Goal: Task Accomplishment & Management: Manage account settings

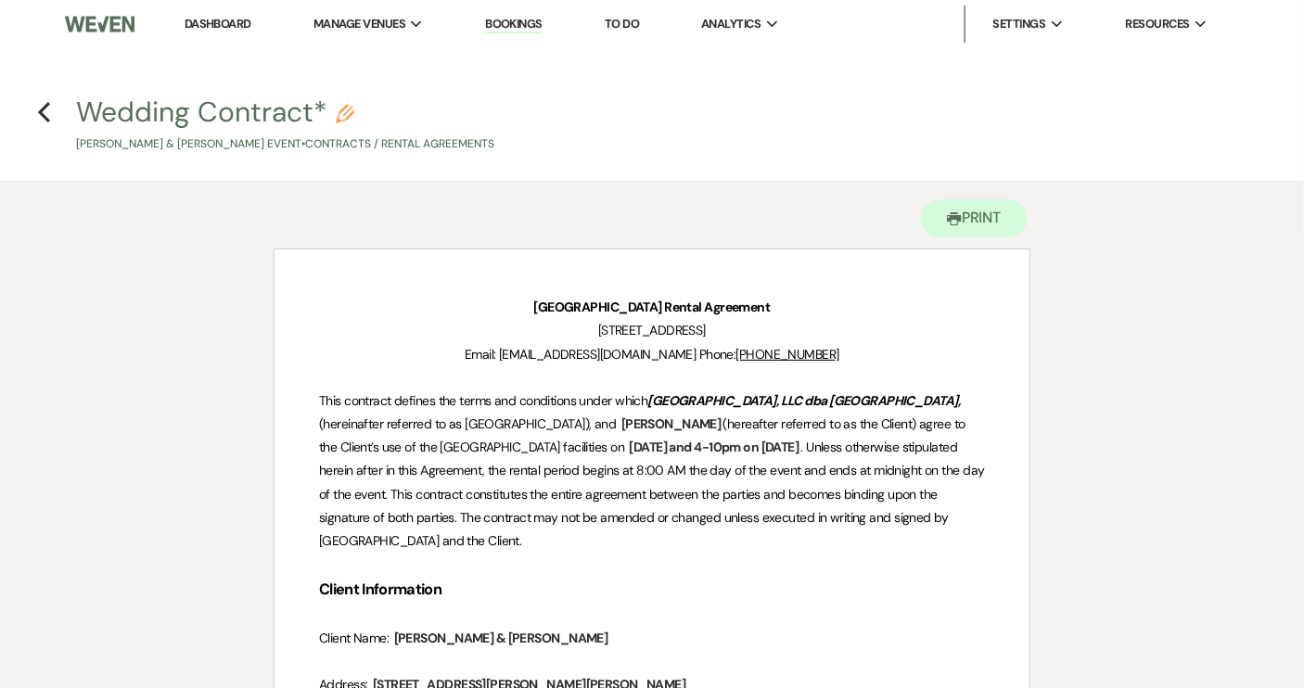
click at [211, 16] on link "Dashboard" at bounding box center [218, 24] width 67 height 16
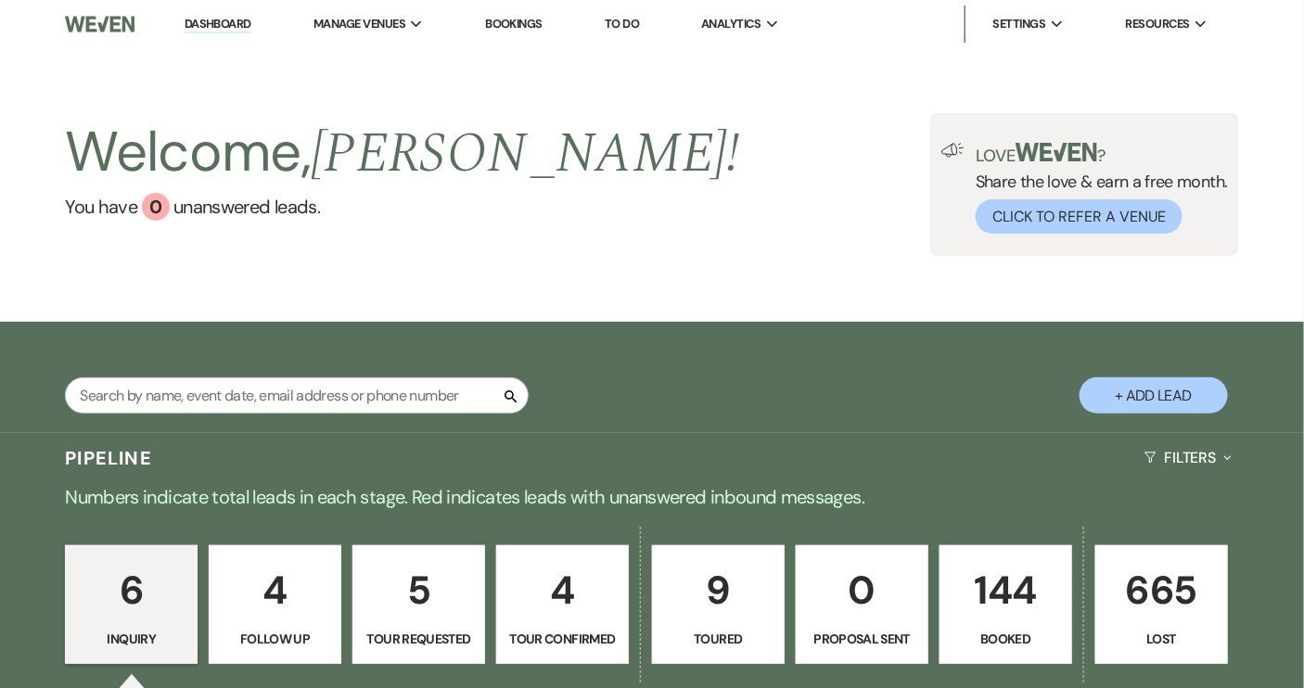
click at [1007, 627] on link "144 Booked" at bounding box center [1006, 605] width 133 height 119
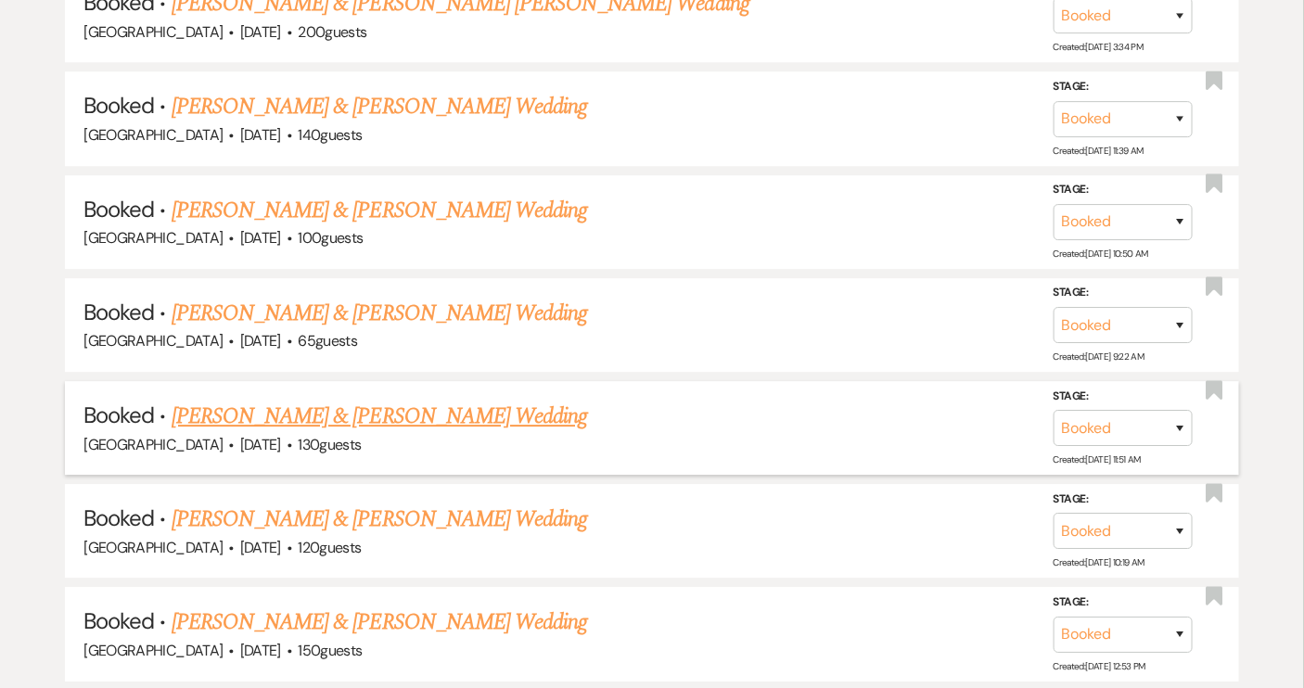
scroll to position [1855, 0]
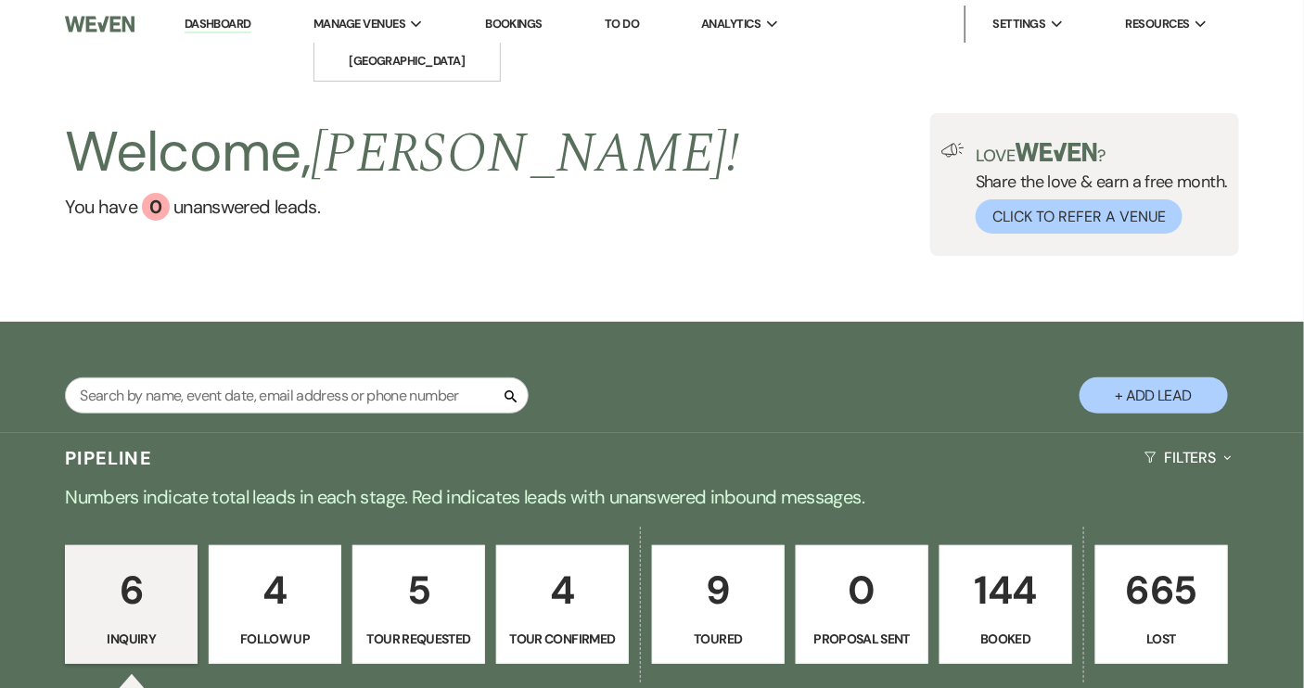
click at [411, 26] on div "Manage Venues Expand" at bounding box center [369, 24] width 110 height 19
click at [405, 64] on li "[GEOGRAPHIC_DATA]" at bounding box center [407, 61] width 167 height 19
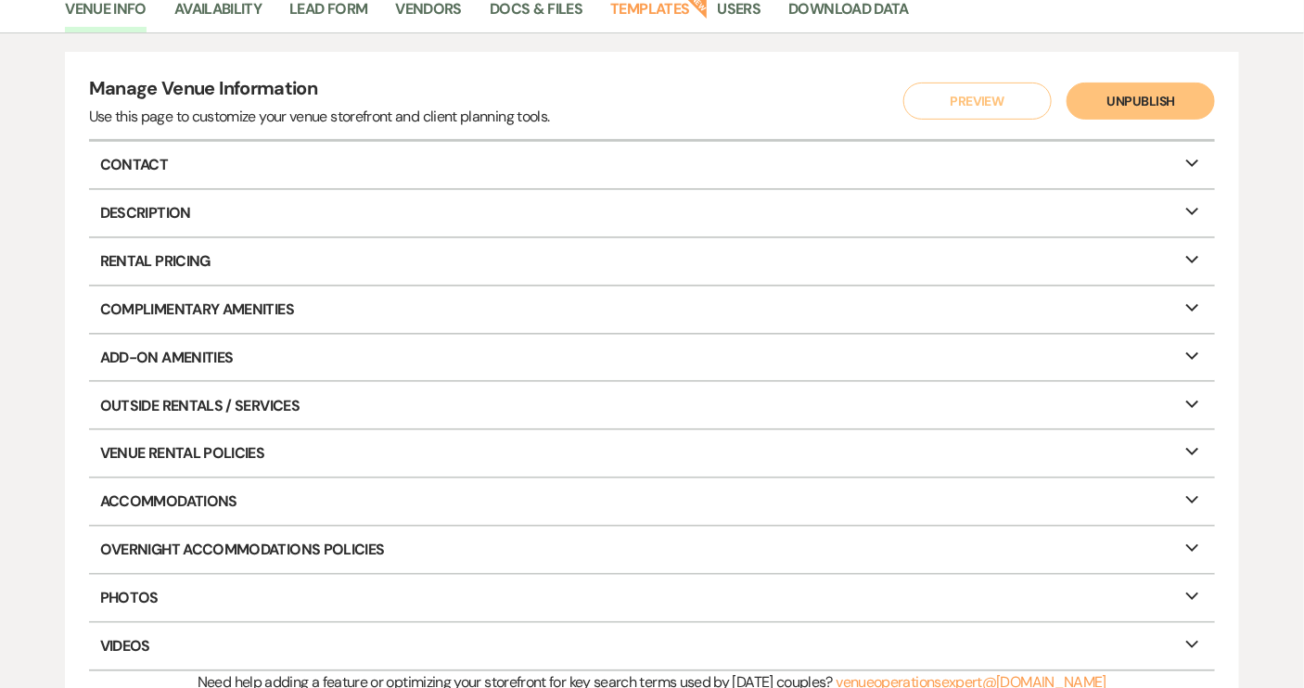
scroll to position [84, 0]
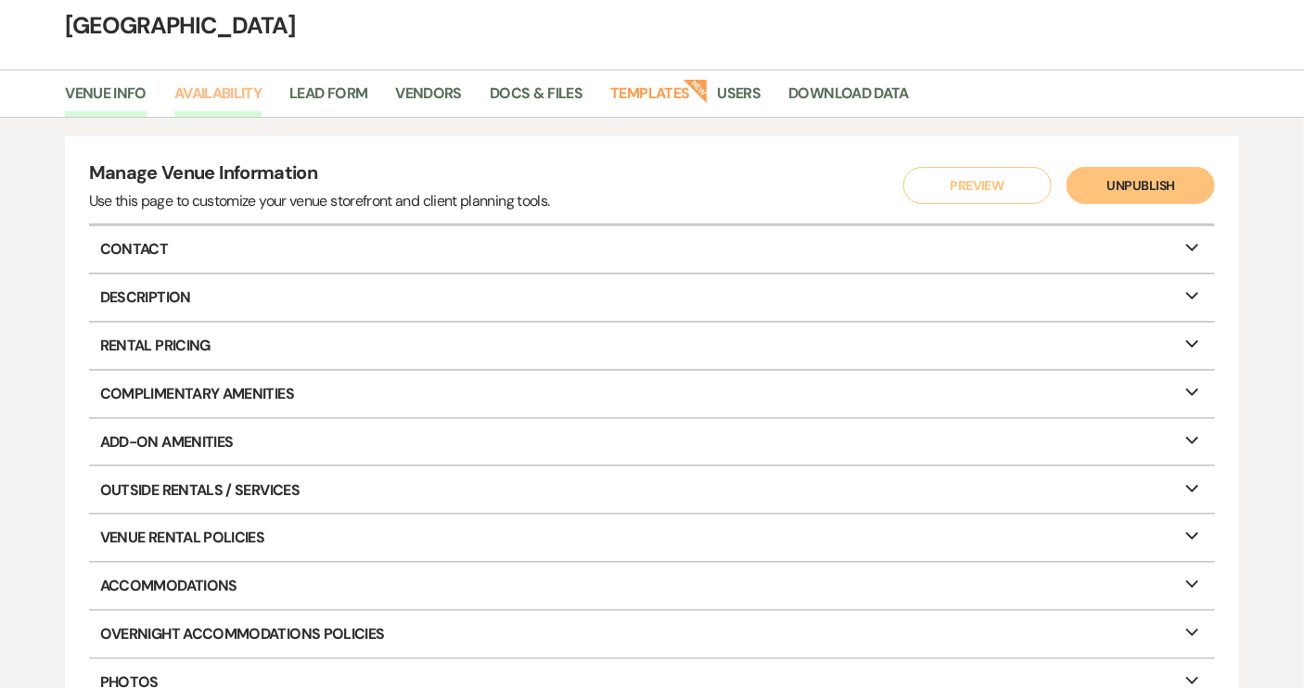
click at [228, 94] on link "Availability" at bounding box center [217, 99] width 87 height 35
select select "2"
select select "2026"
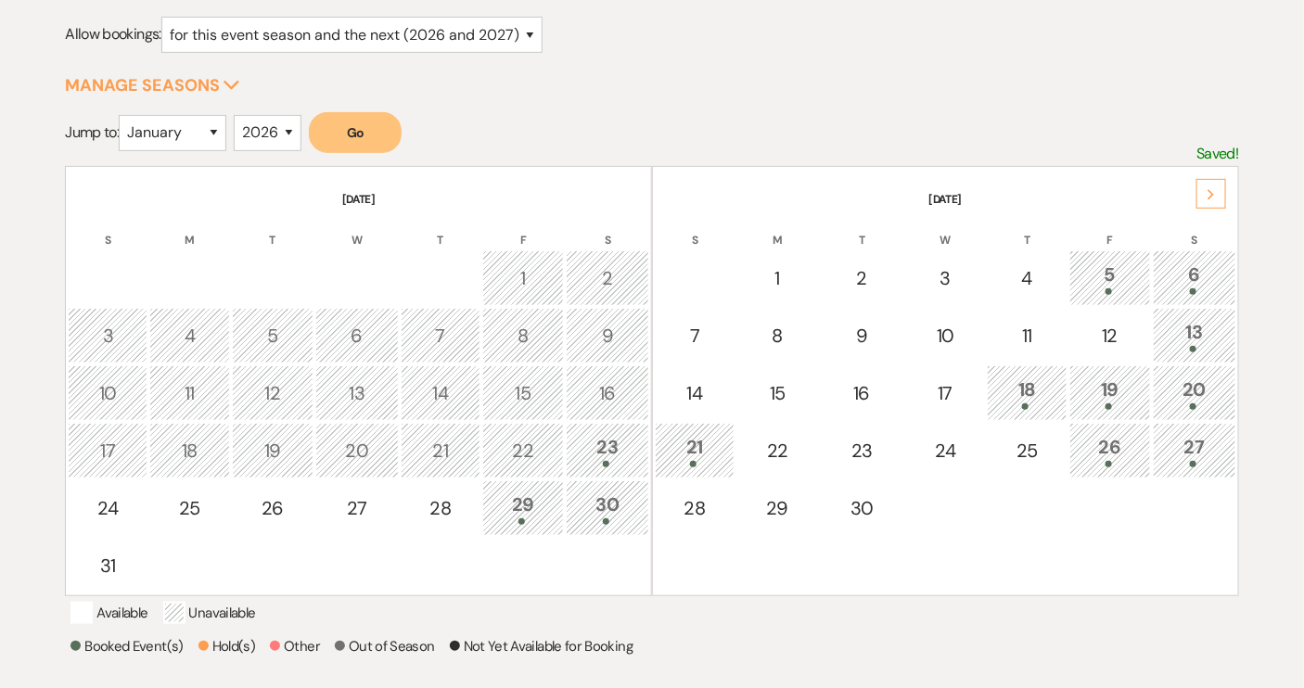
scroll to position [252, 0]
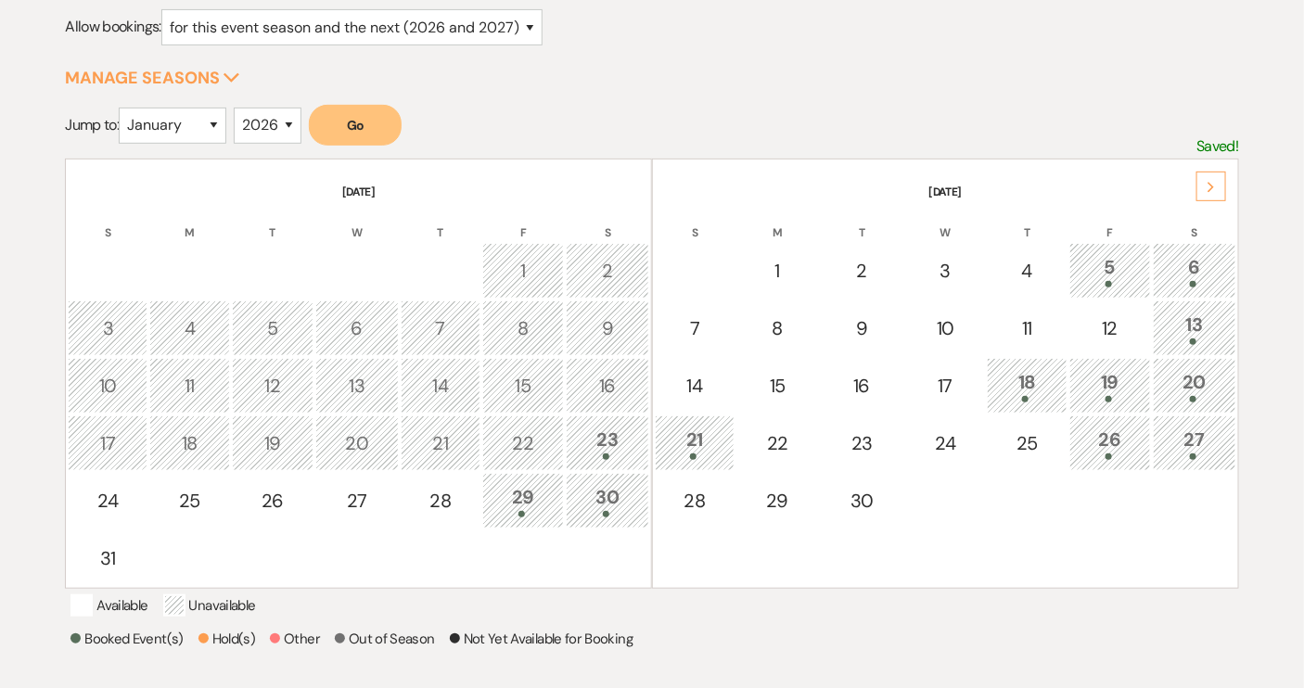
click at [1124, 266] on div "5" at bounding box center [1110, 270] width 61 height 34
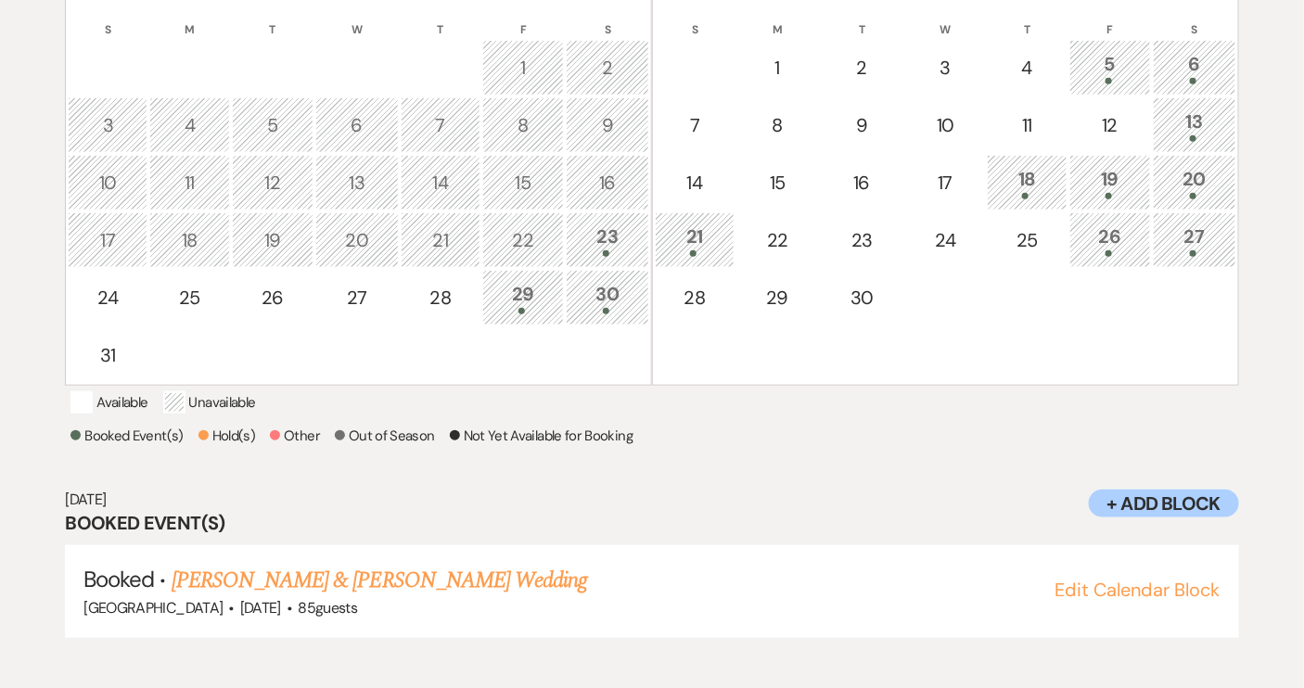
scroll to position [459, 0]
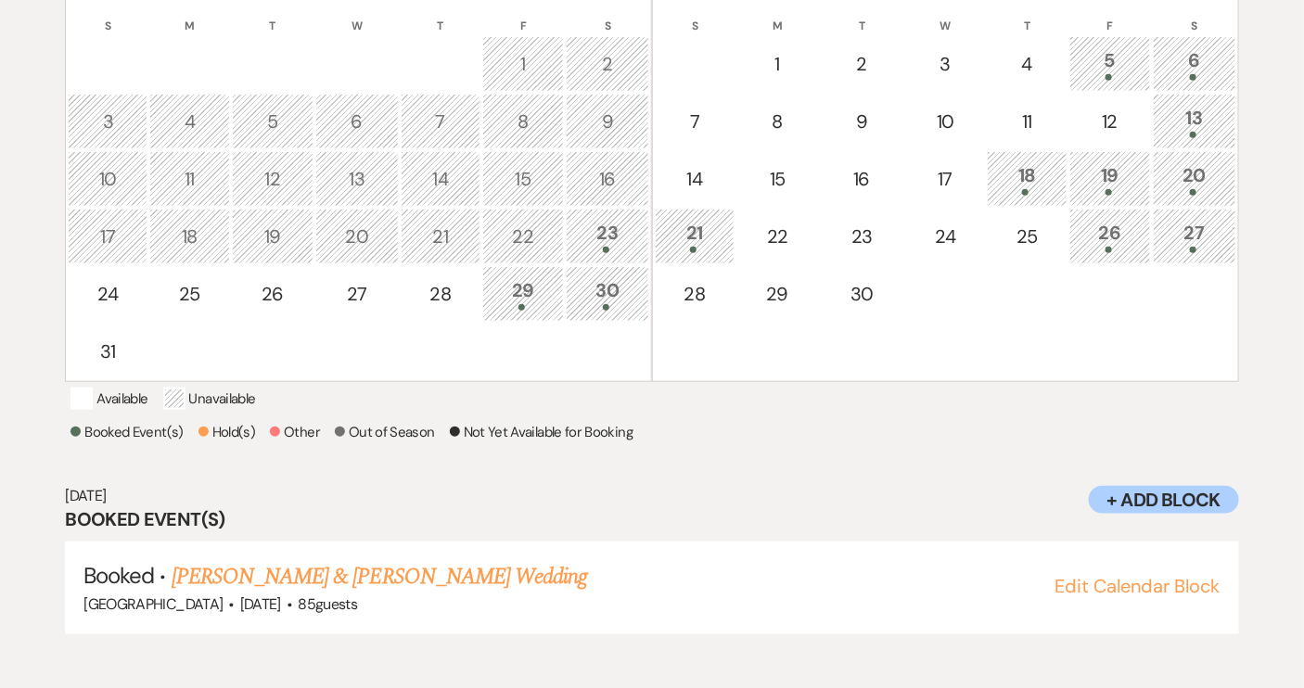
click at [1195, 66] on div "6" at bounding box center [1194, 63] width 63 height 34
click at [1026, 173] on div "18" at bounding box center [1026, 178] width 59 height 34
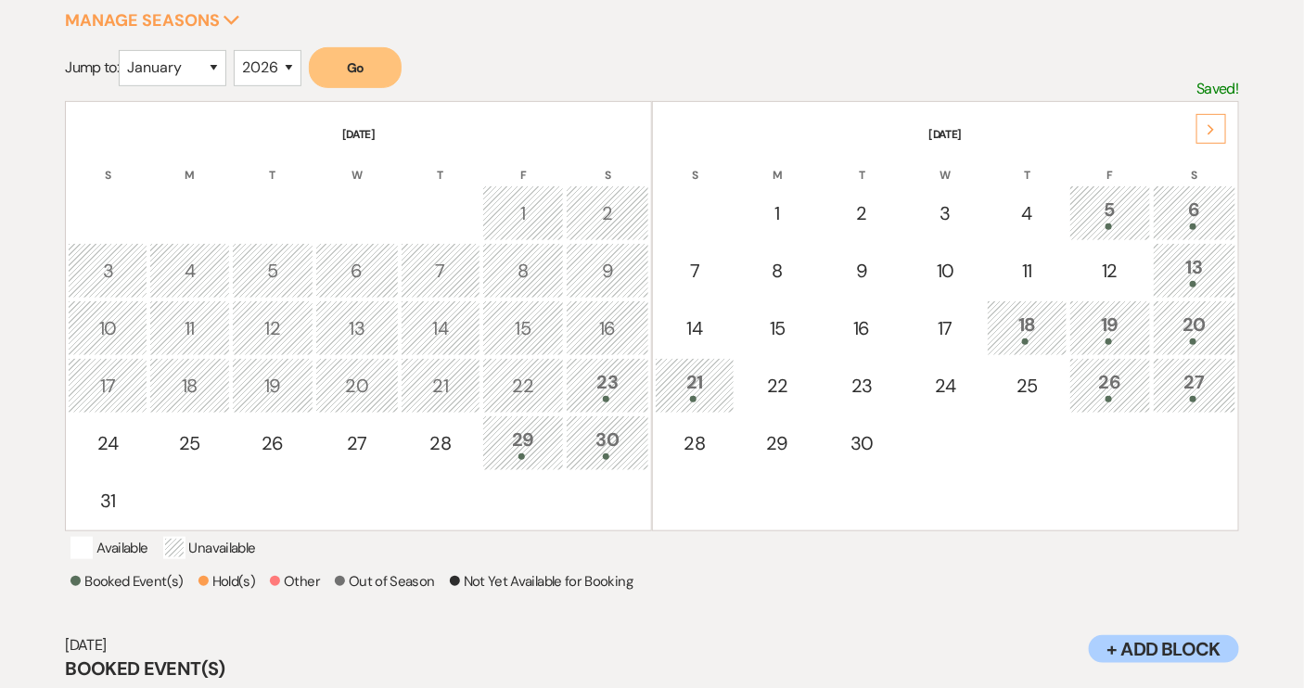
scroll to position [290, 0]
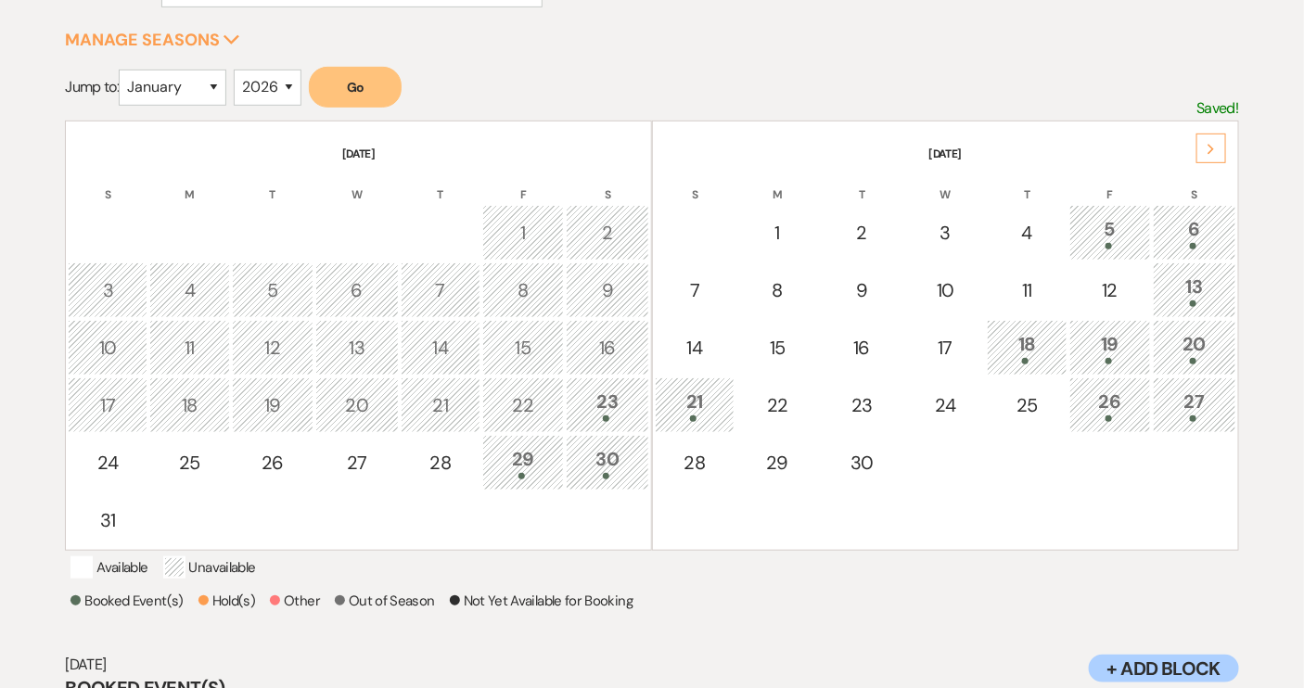
click at [1214, 151] on icon "Next" at bounding box center [1211, 149] width 9 height 11
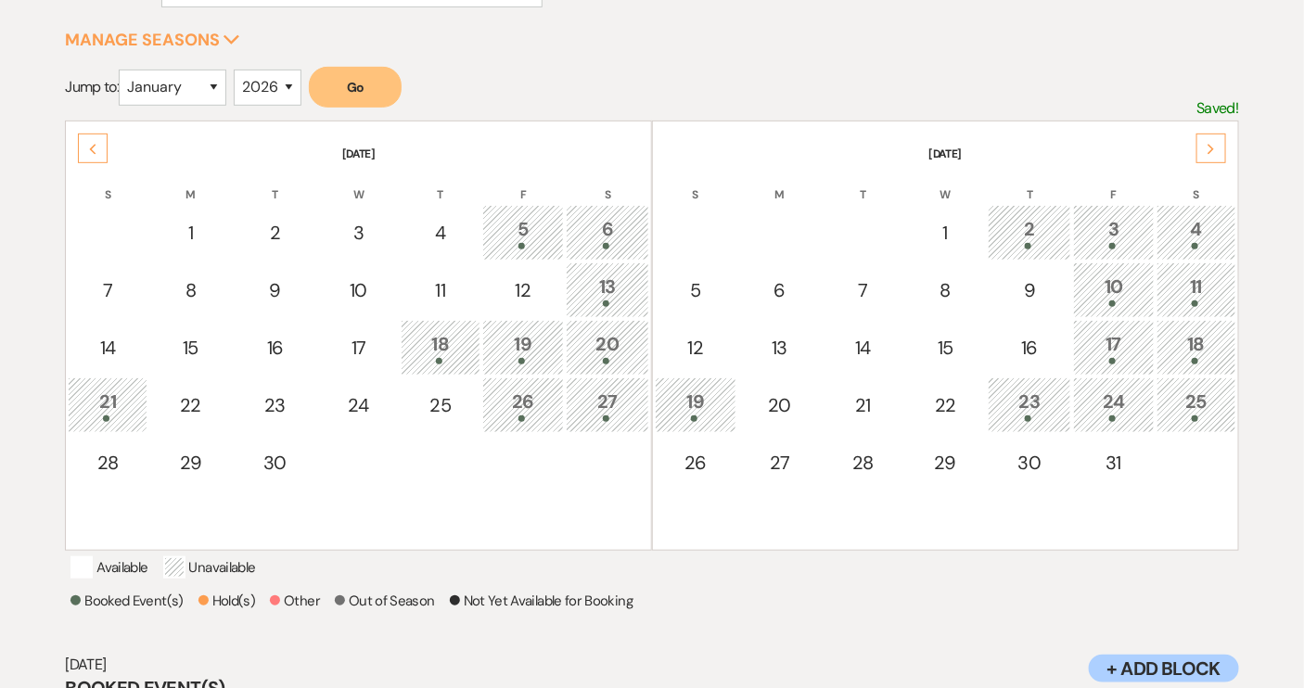
click at [1125, 350] on div "17" at bounding box center [1114, 347] width 61 height 34
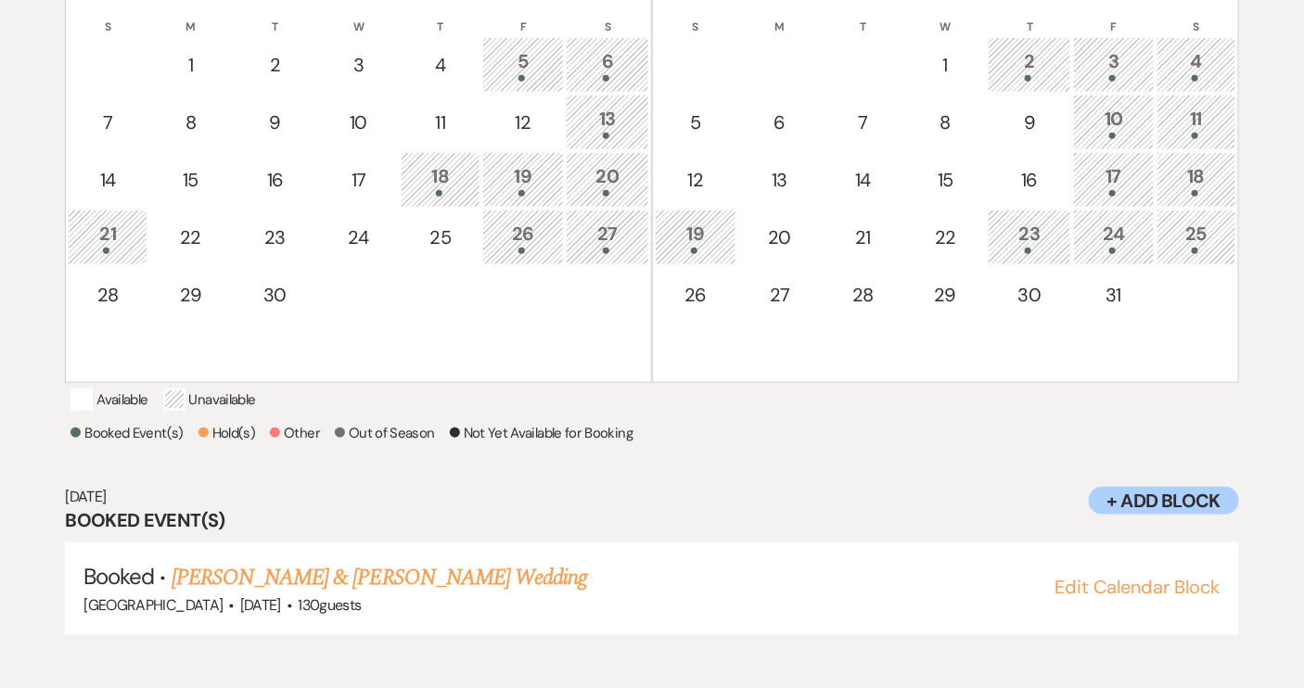
scroll to position [459, 0]
click at [1193, 176] on div "18" at bounding box center [1196, 178] width 59 height 34
click at [1040, 247] on div at bounding box center [1029, 250] width 63 height 6
click at [1110, 234] on div "24" at bounding box center [1114, 236] width 61 height 34
click at [1198, 224] on div "25" at bounding box center [1196, 236] width 59 height 34
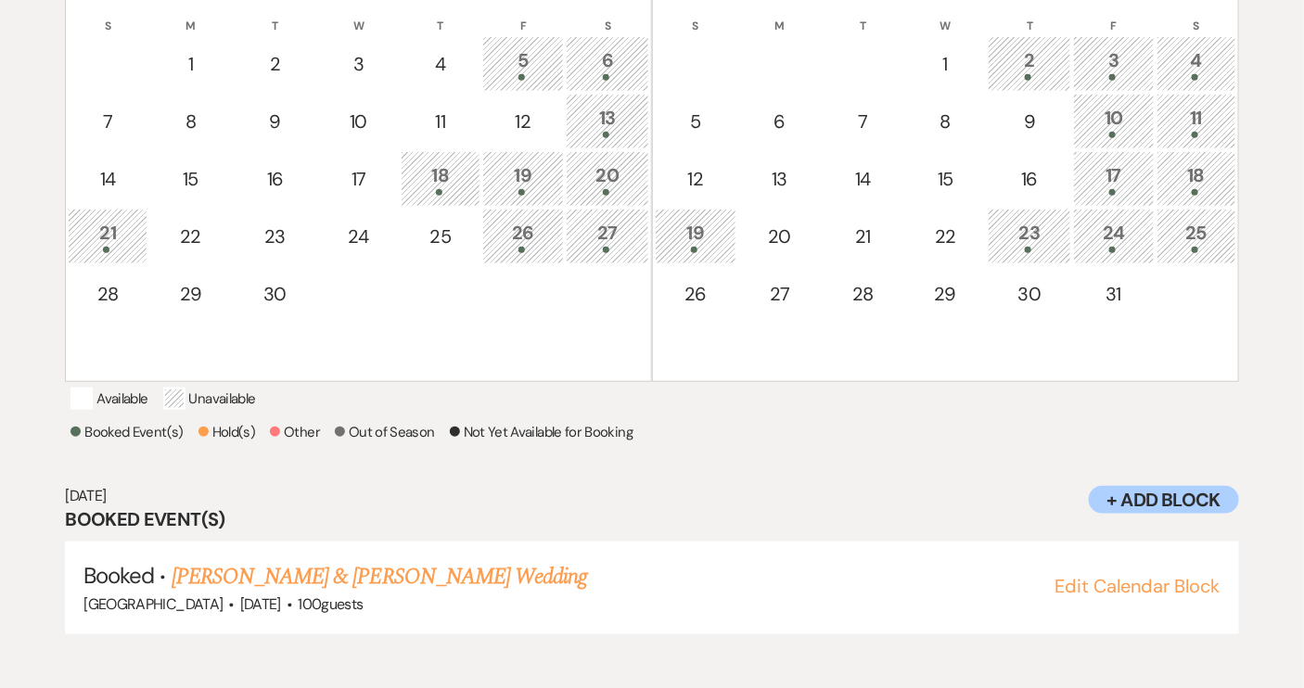
click at [701, 237] on div "19" at bounding box center [695, 236] width 61 height 34
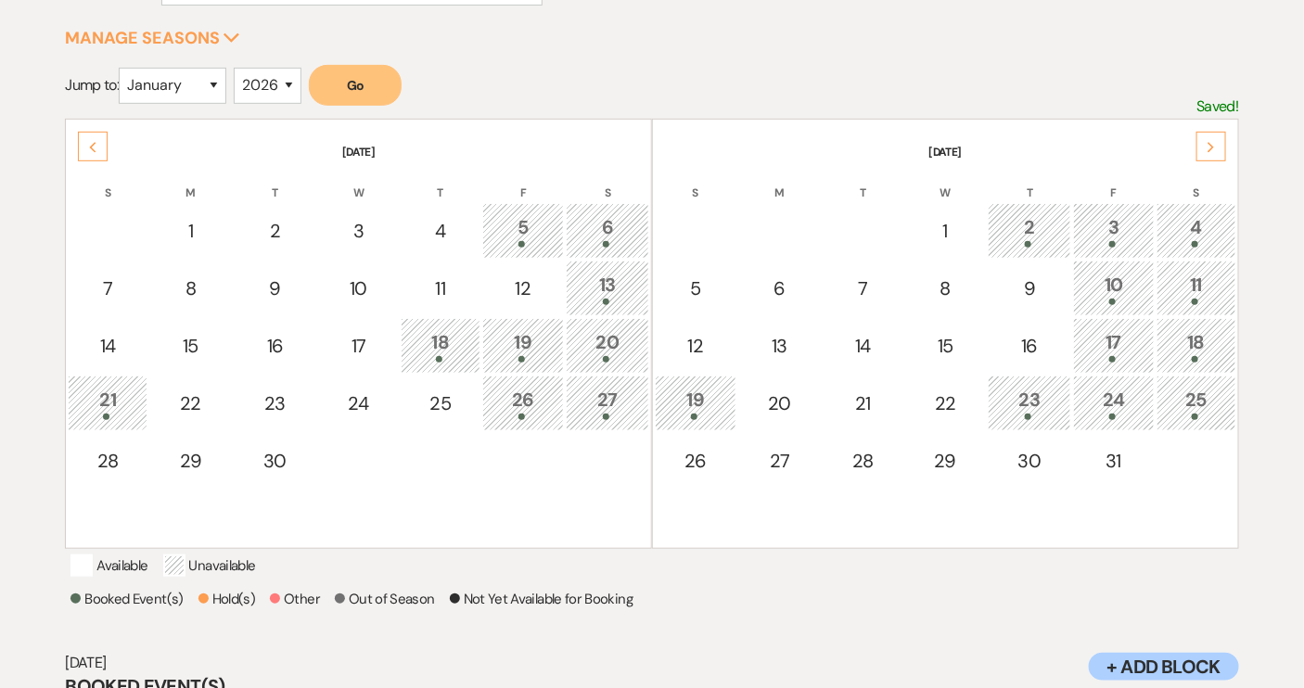
scroll to position [290, 0]
click at [1212, 144] on icon "Next" at bounding box center [1211, 149] width 9 height 11
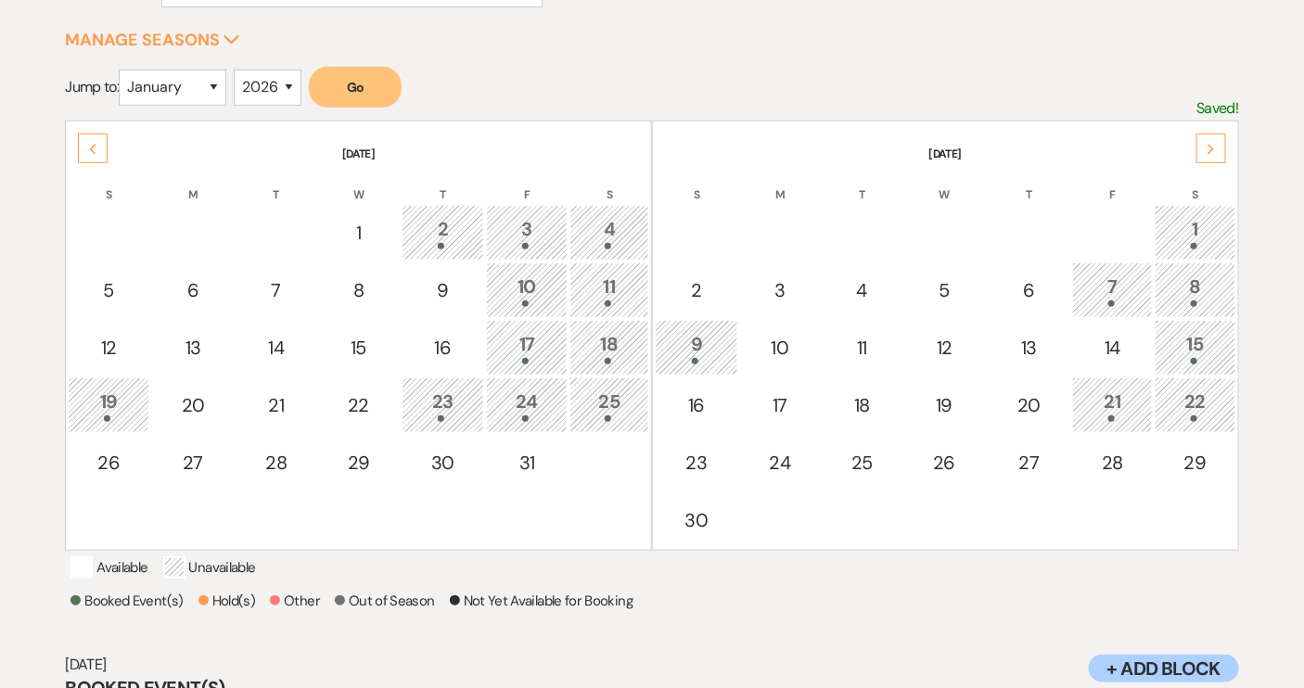
click at [1206, 234] on div "1" at bounding box center [1195, 232] width 61 height 34
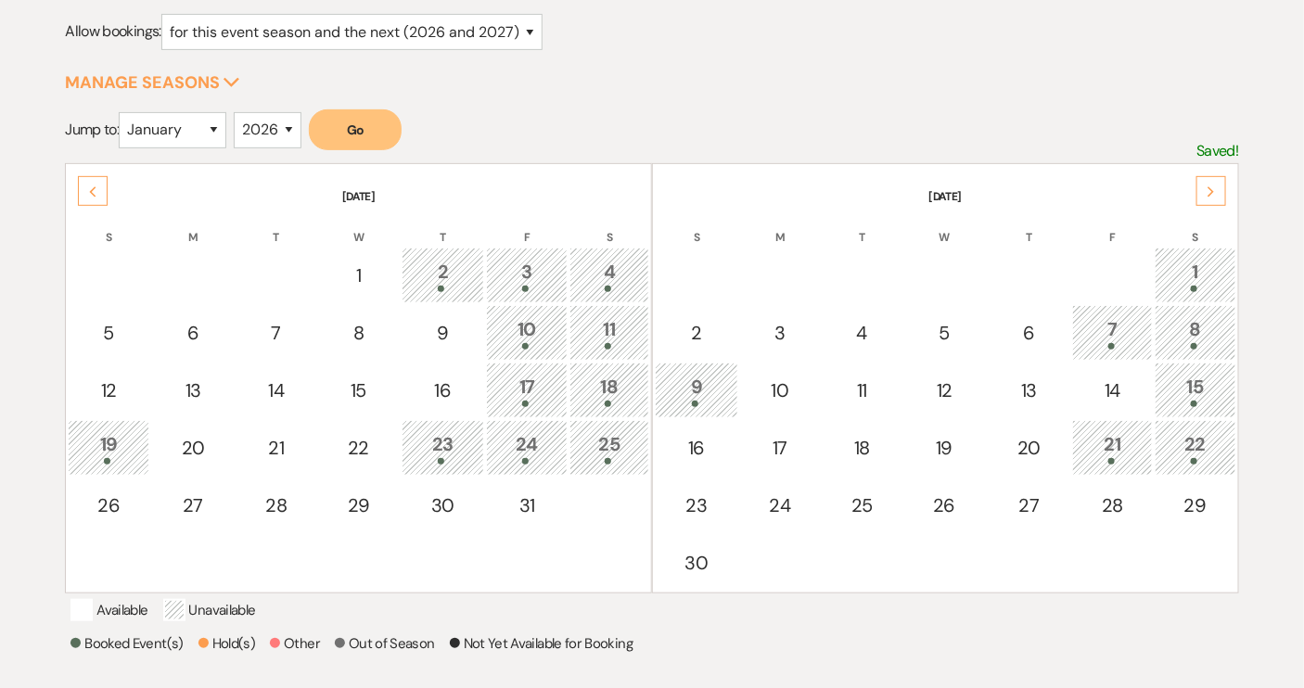
scroll to position [206, 0]
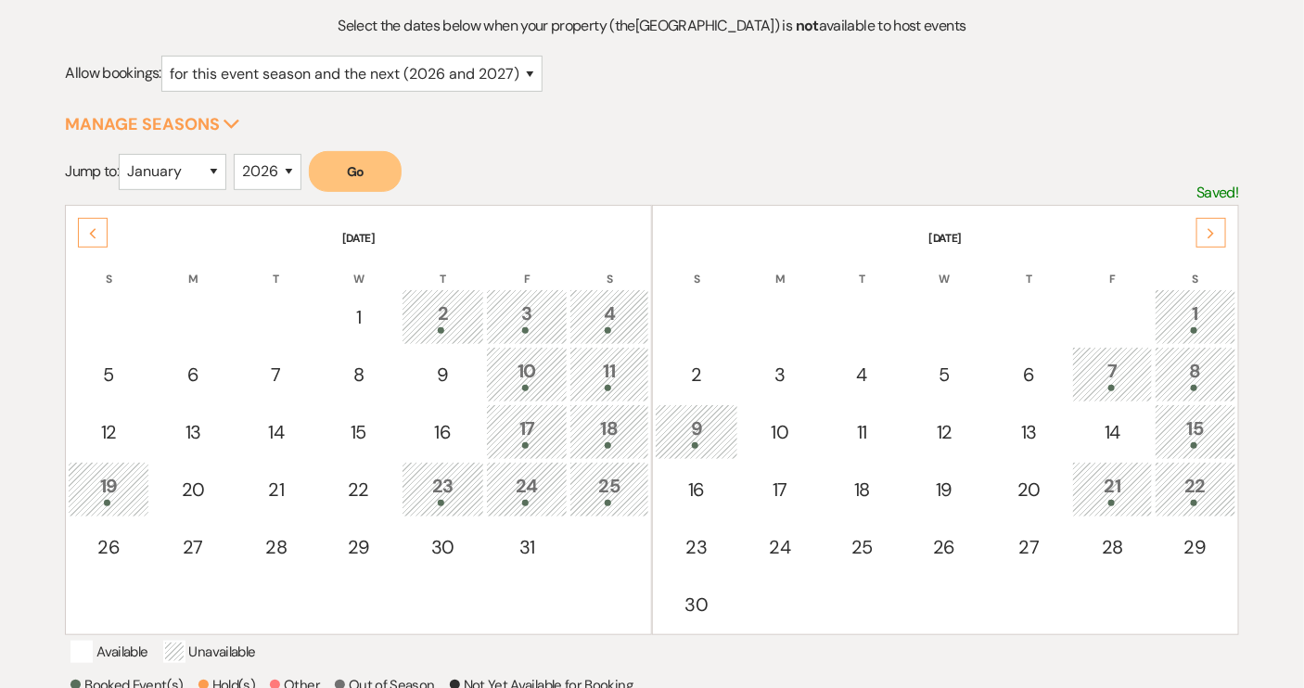
click at [1115, 376] on div "7" at bounding box center [1112, 374] width 59 height 34
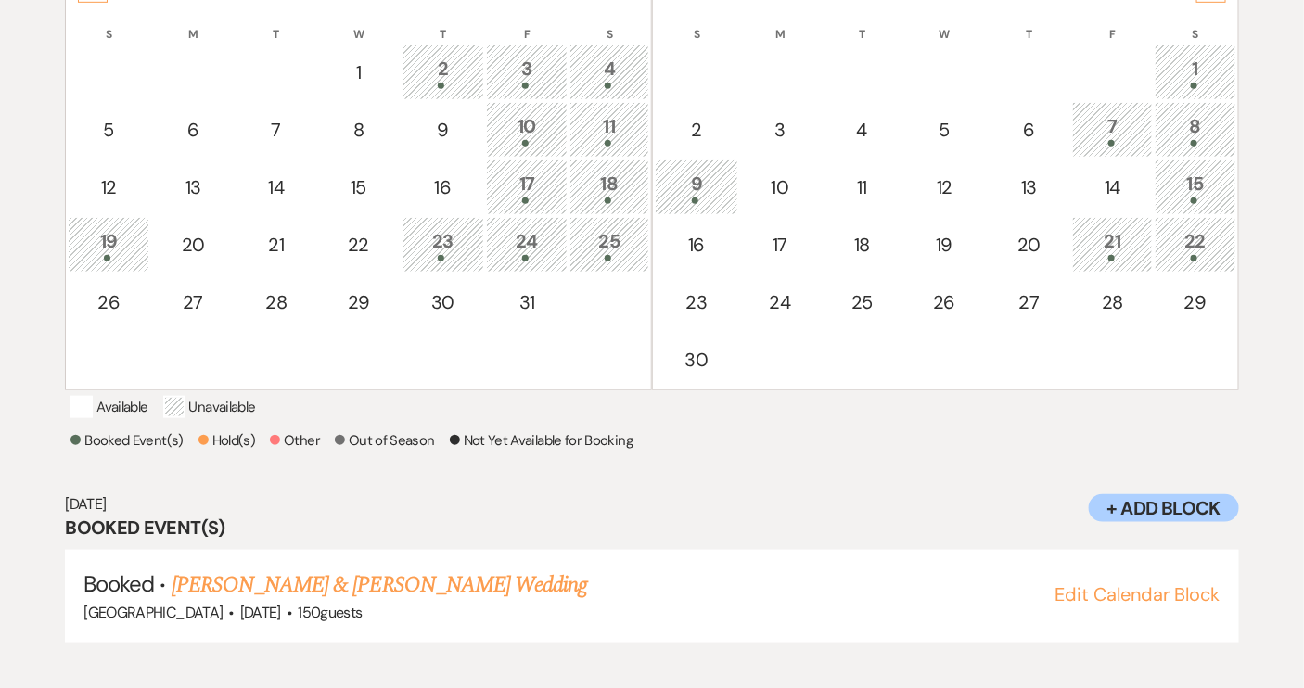
scroll to position [459, 0]
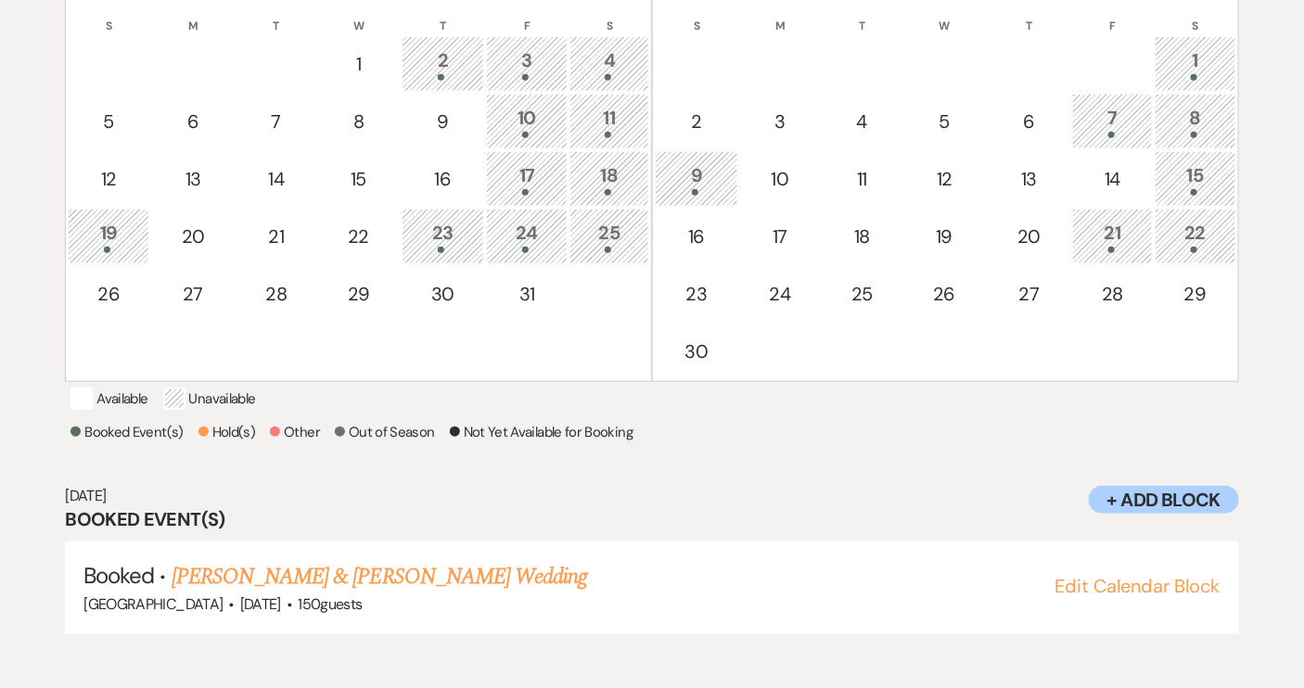
click at [1187, 117] on div "8" at bounding box center [1195, 121] width 61 height 34
